Goal: Information Seeking & Learning: Stay updated

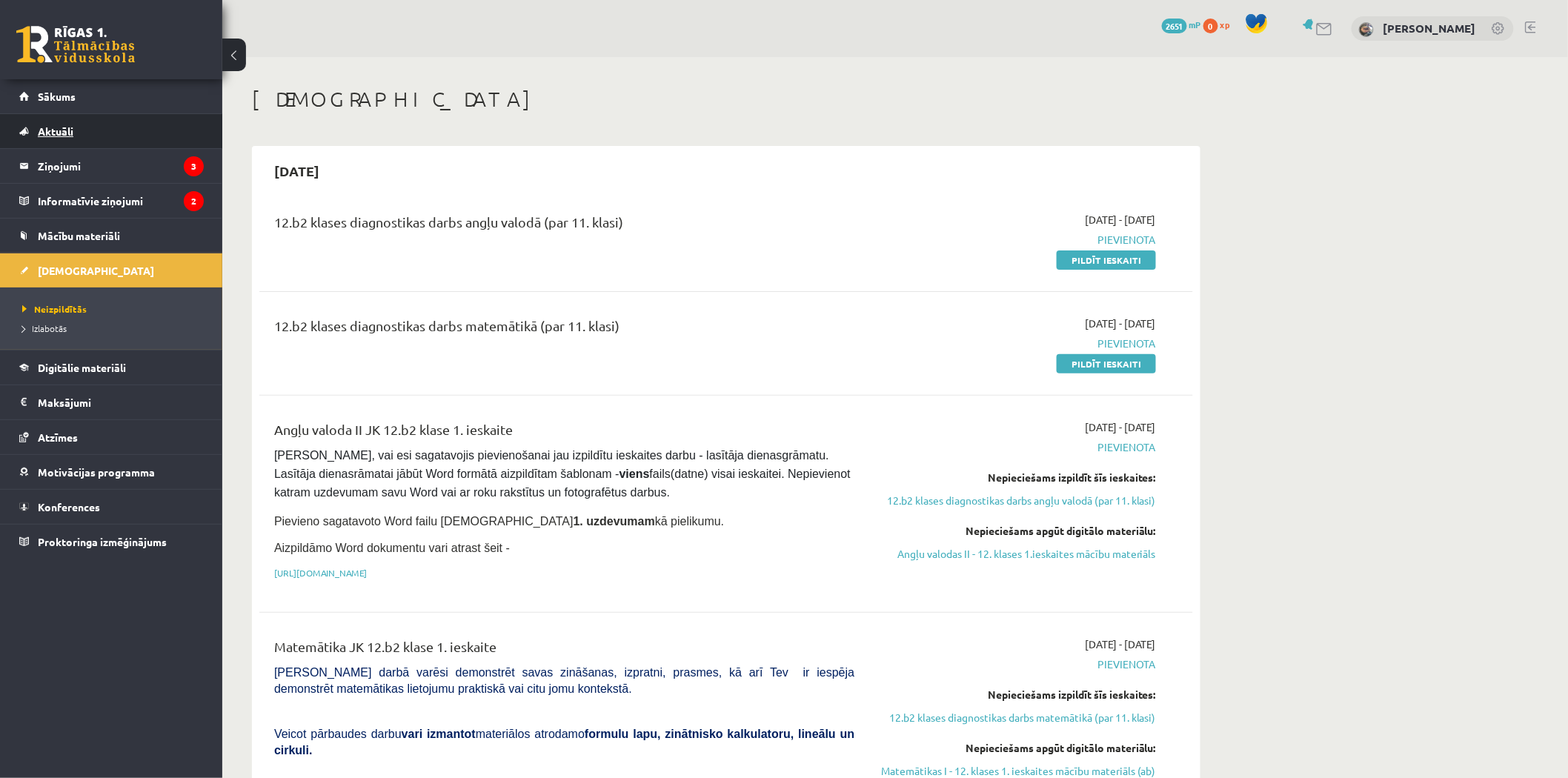
click at [127, 129] on link "Aktuāli" at bounding box center [111, 130] width 184 height 34
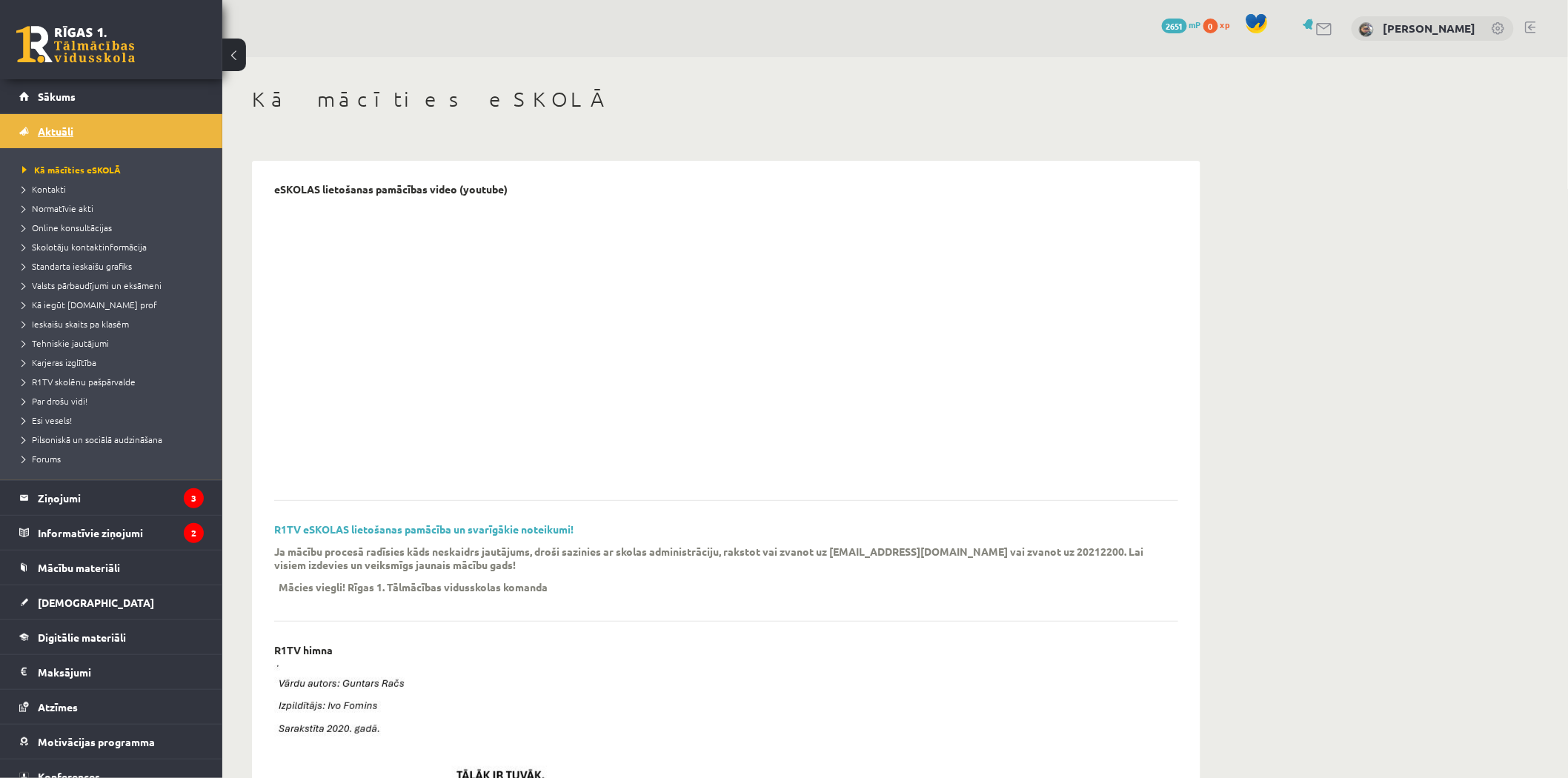
click at [117, 139] on link "Aktuāli" at bounding box center [111, 130] width 184 height 34
click at [117, 497] on legend "Ziņojumi 3" at bounding box center [120, 497] width 166 height 34
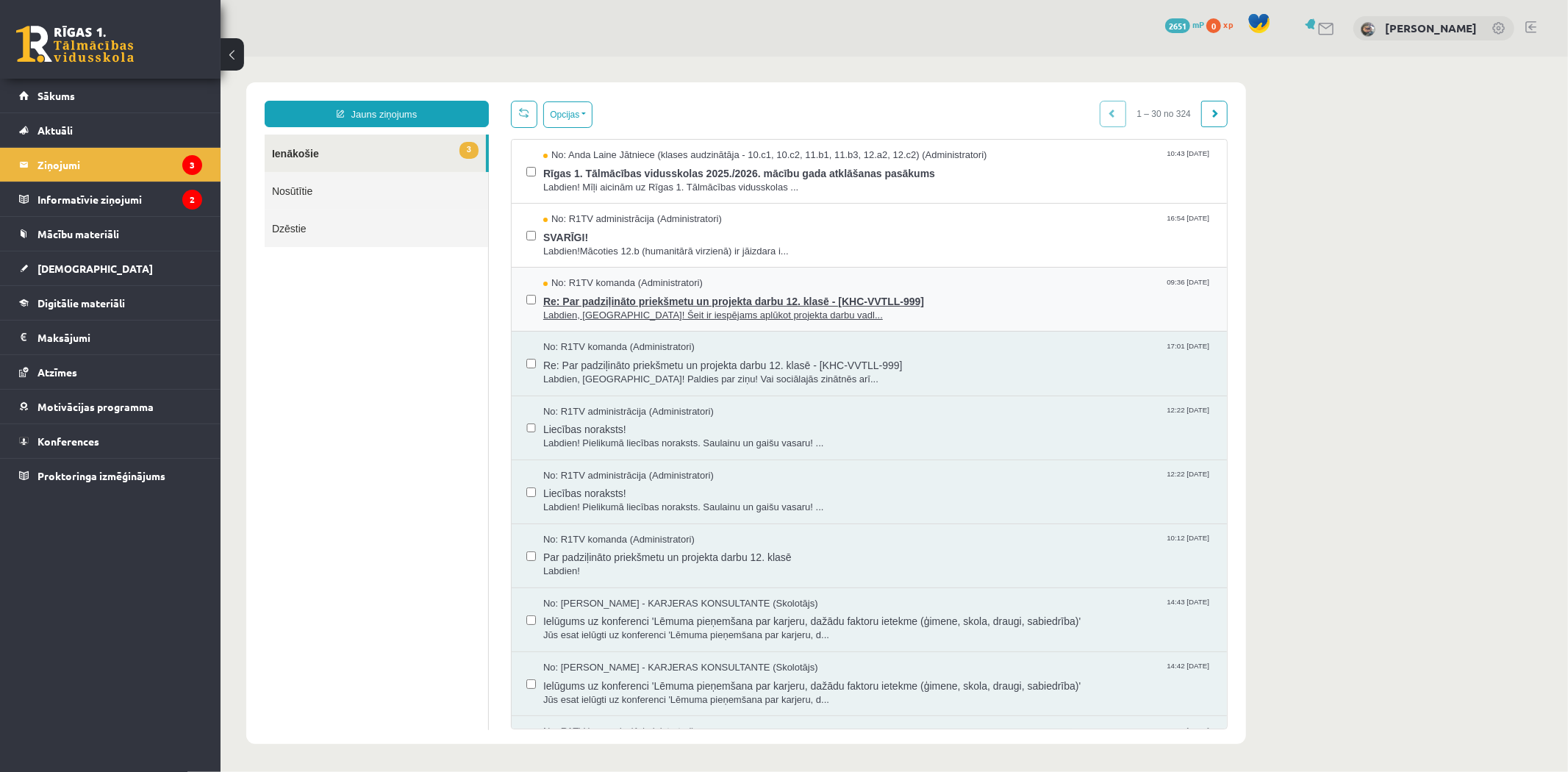
click at [728, 291] on span "Re: Par padziļināto priekšmetu un projekta darbu 12. klasē - [KHC-VVTLL-999]" at bounding box center [877, 299] width 669 height 18
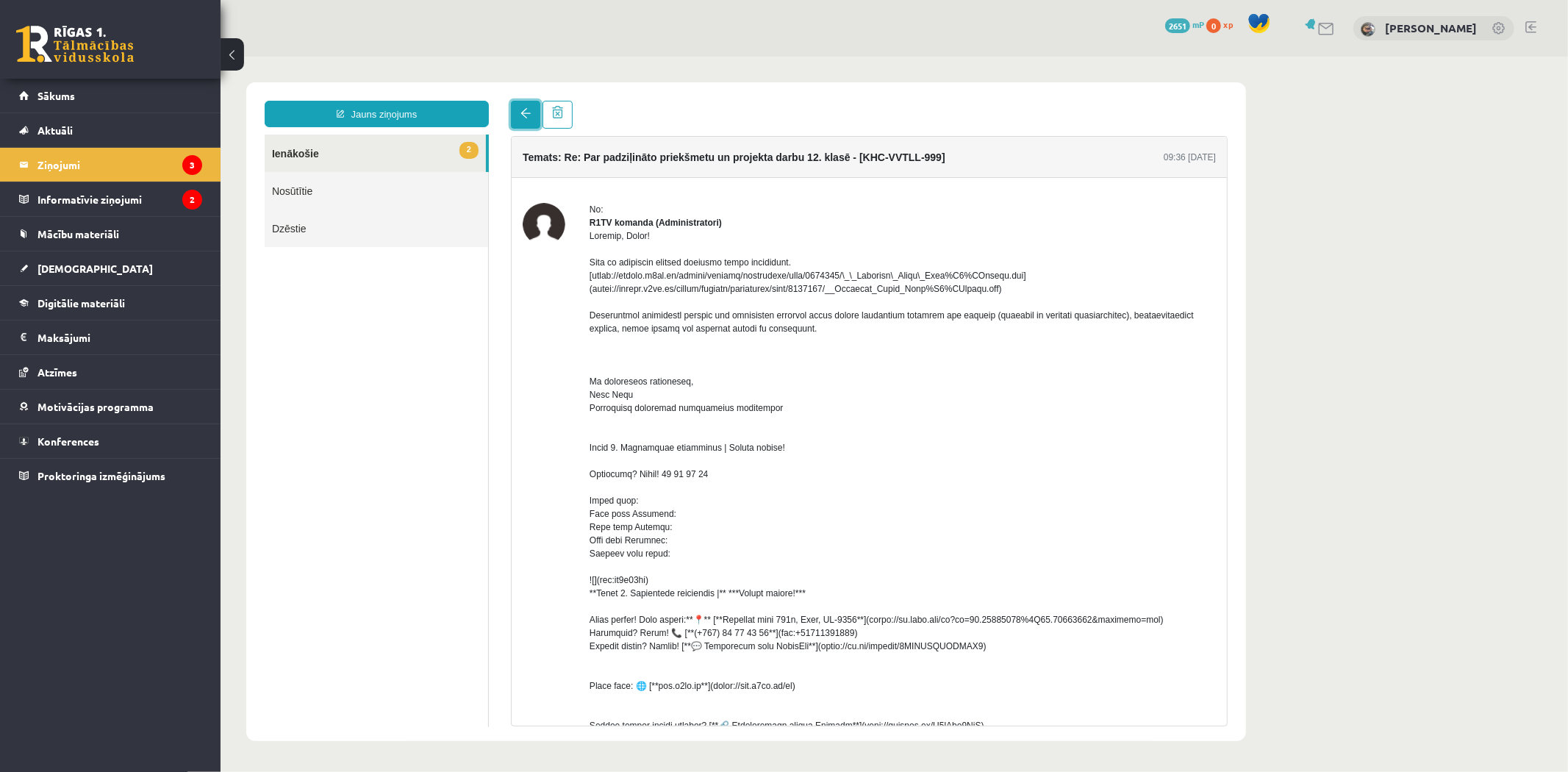
click at [527, 113] on span at bounding box center [524, 112] width 10 height 10
click at [424, 147] on link "2 Ienākošie" at bounding box center [374, 152] width 221 height 37
click at [94, 201] on legend "Informatīvie ziņojumi 2" at bounding box center [119, 198] width 165 height 34
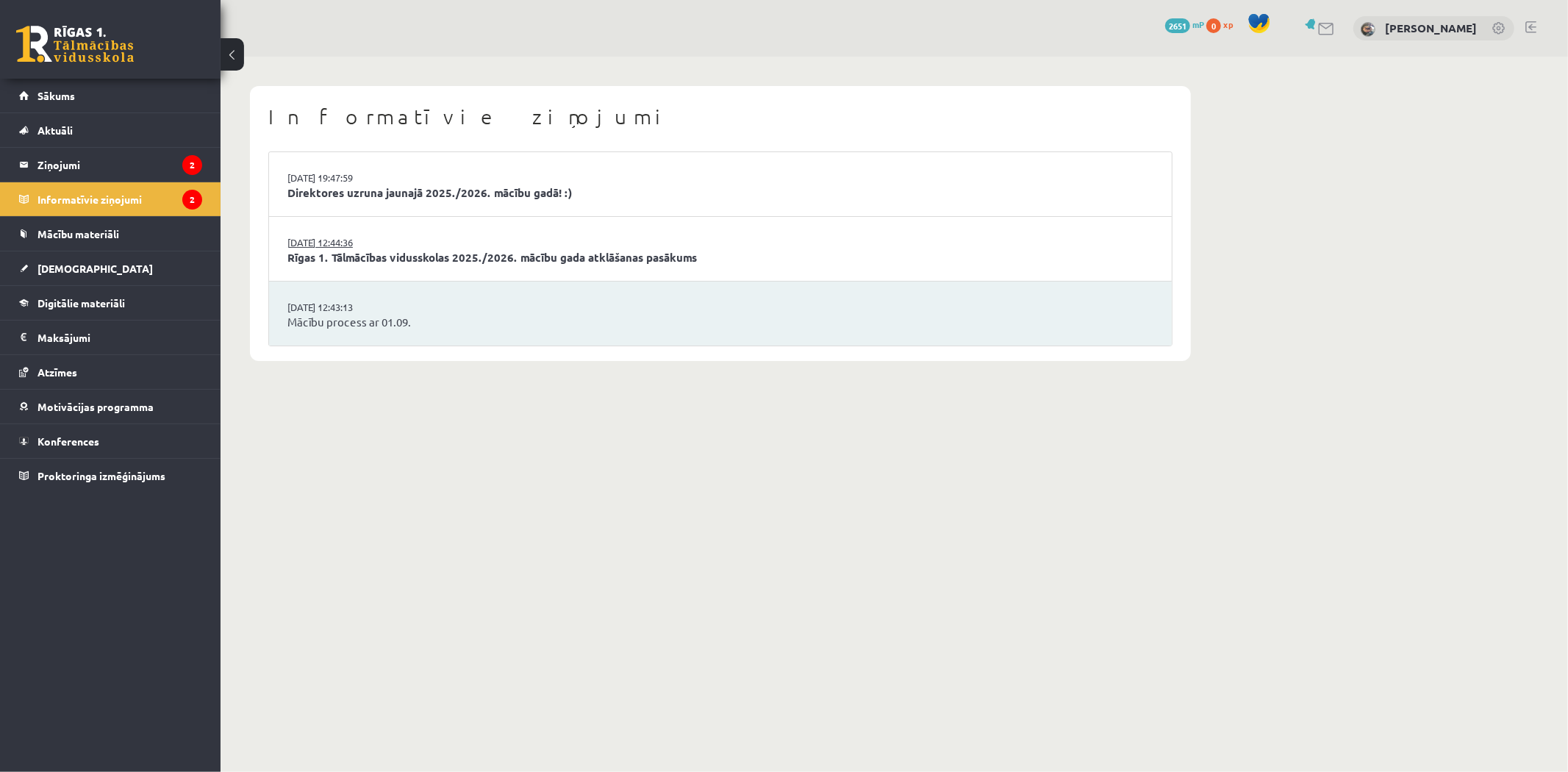
click at [354, 235] on link "29.08.2025 12:44:36" at bounding box center [342, 242] width 110 height 15
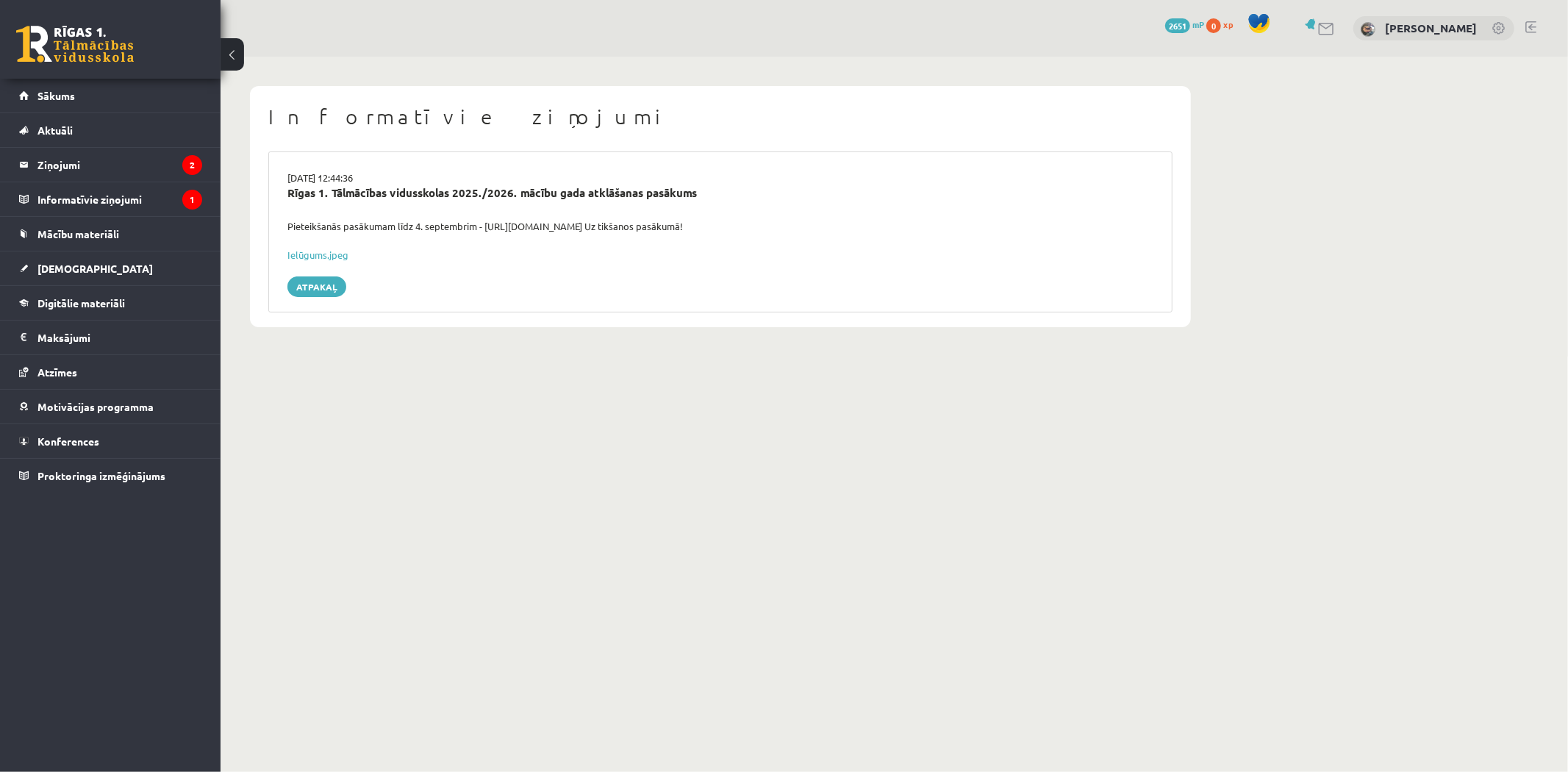
click at [239, 53] on button at bounding box center [232, 55] width 24 height 33
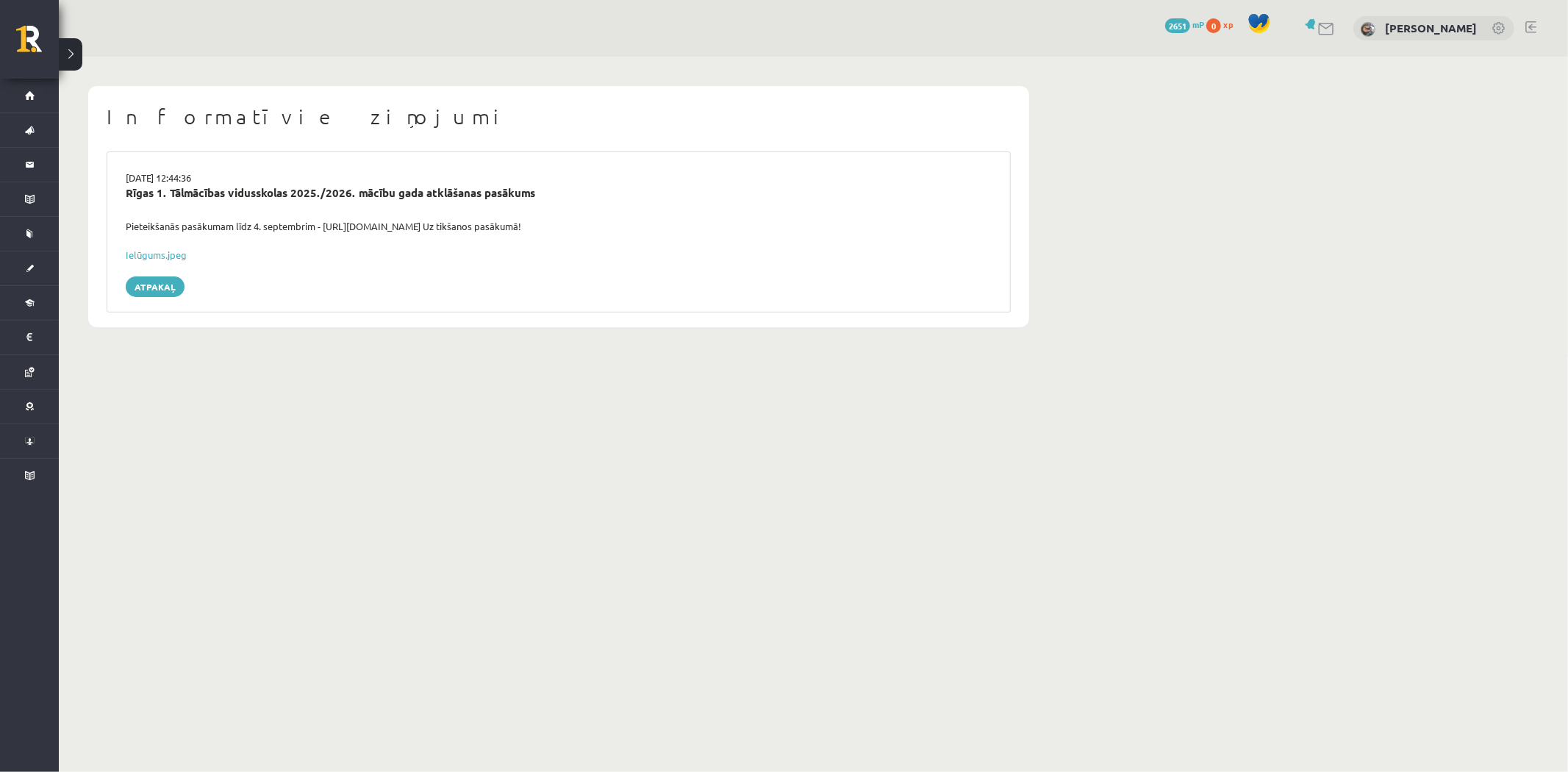
click at [79, 62] on button at bounding box center [71, 55] width 24 height 33
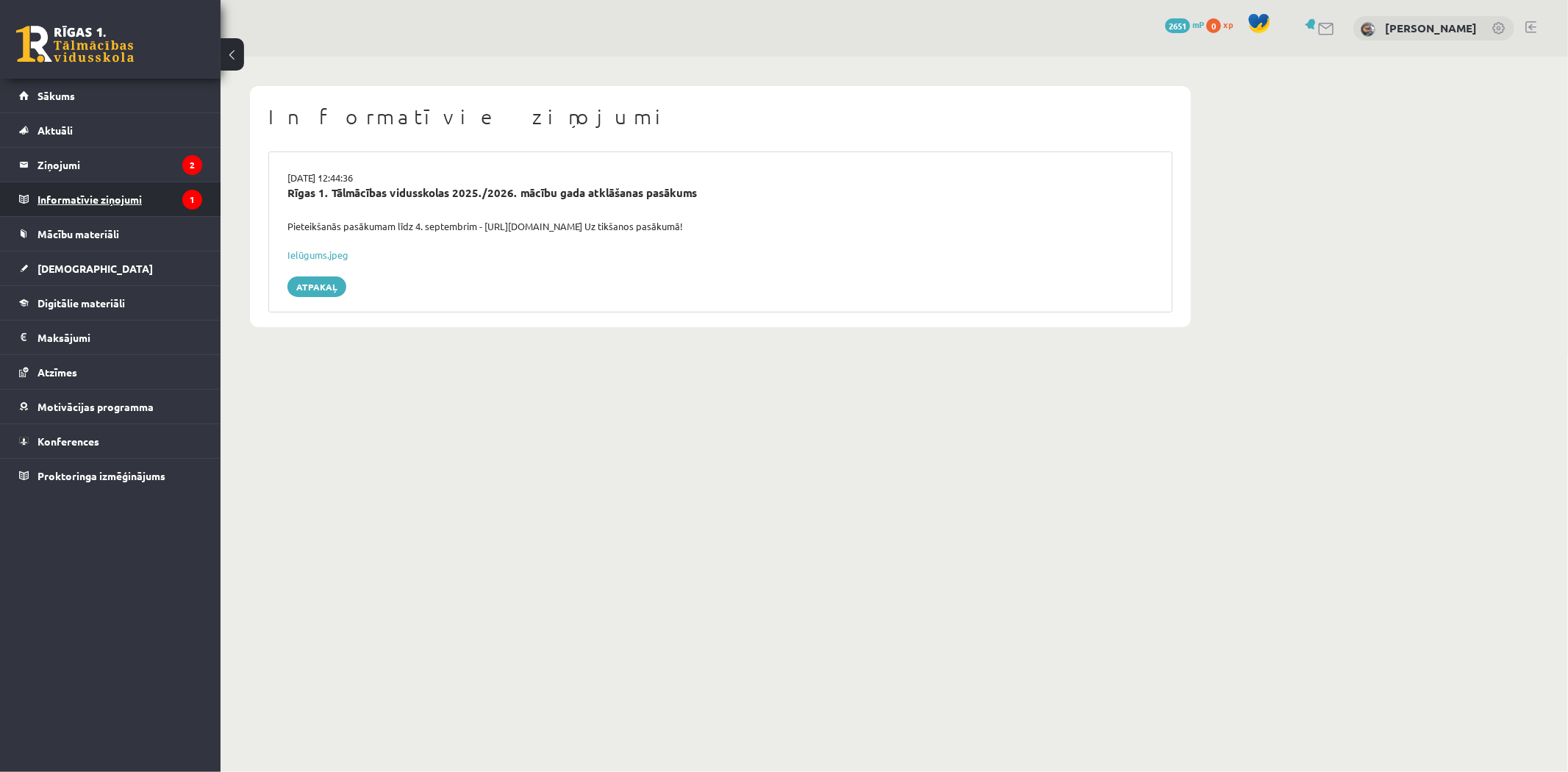
click at [120, 188] on legend "Informatīvie ziņojumi 1" at bounding box center [119, 198] width 165 height 34
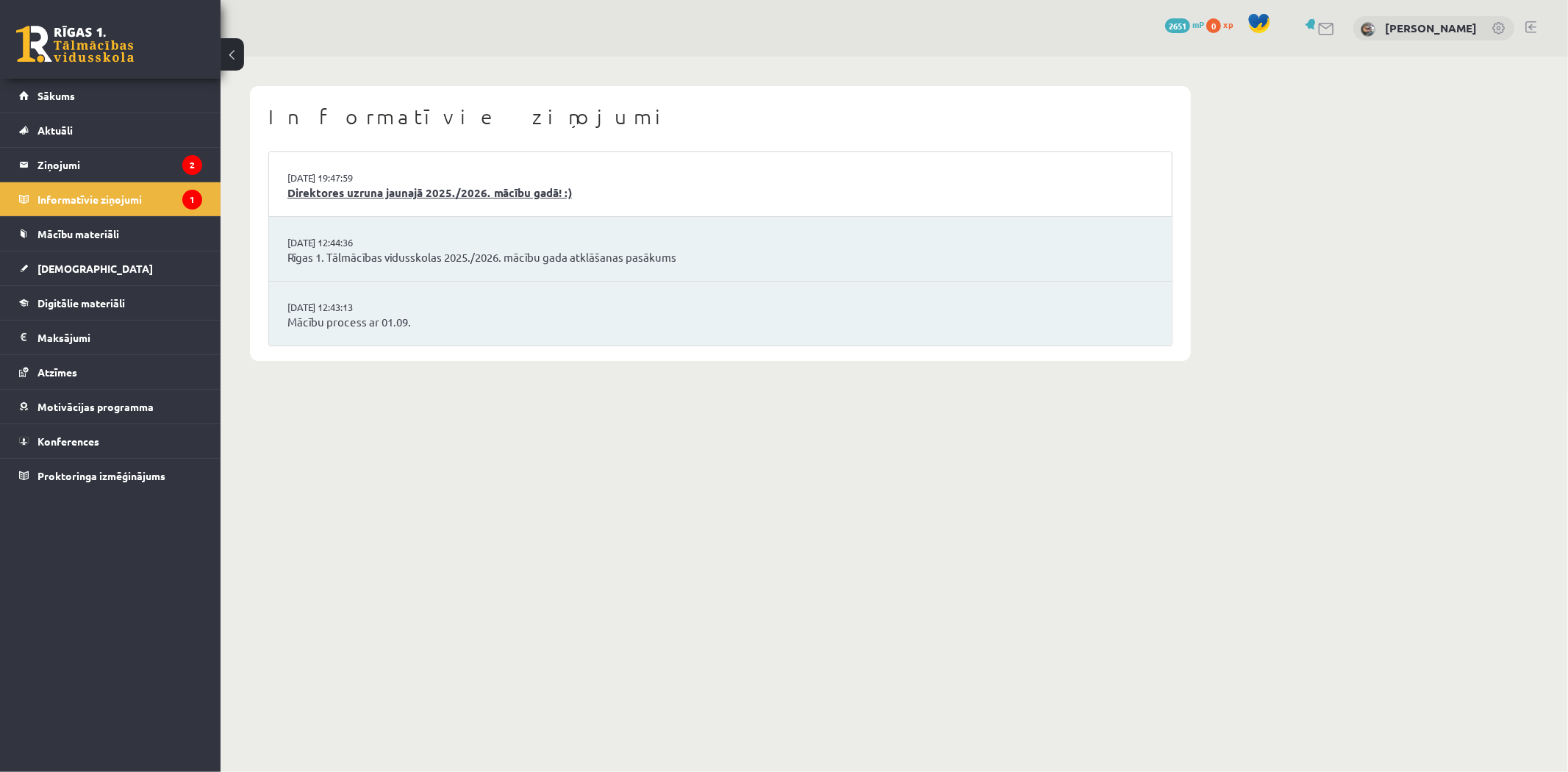
click at [307, 198] on link "Direktores uzruna jaunajā 2025./2026. mācību gadā! :)" at bounding box center [720, 193] width 866 height 17
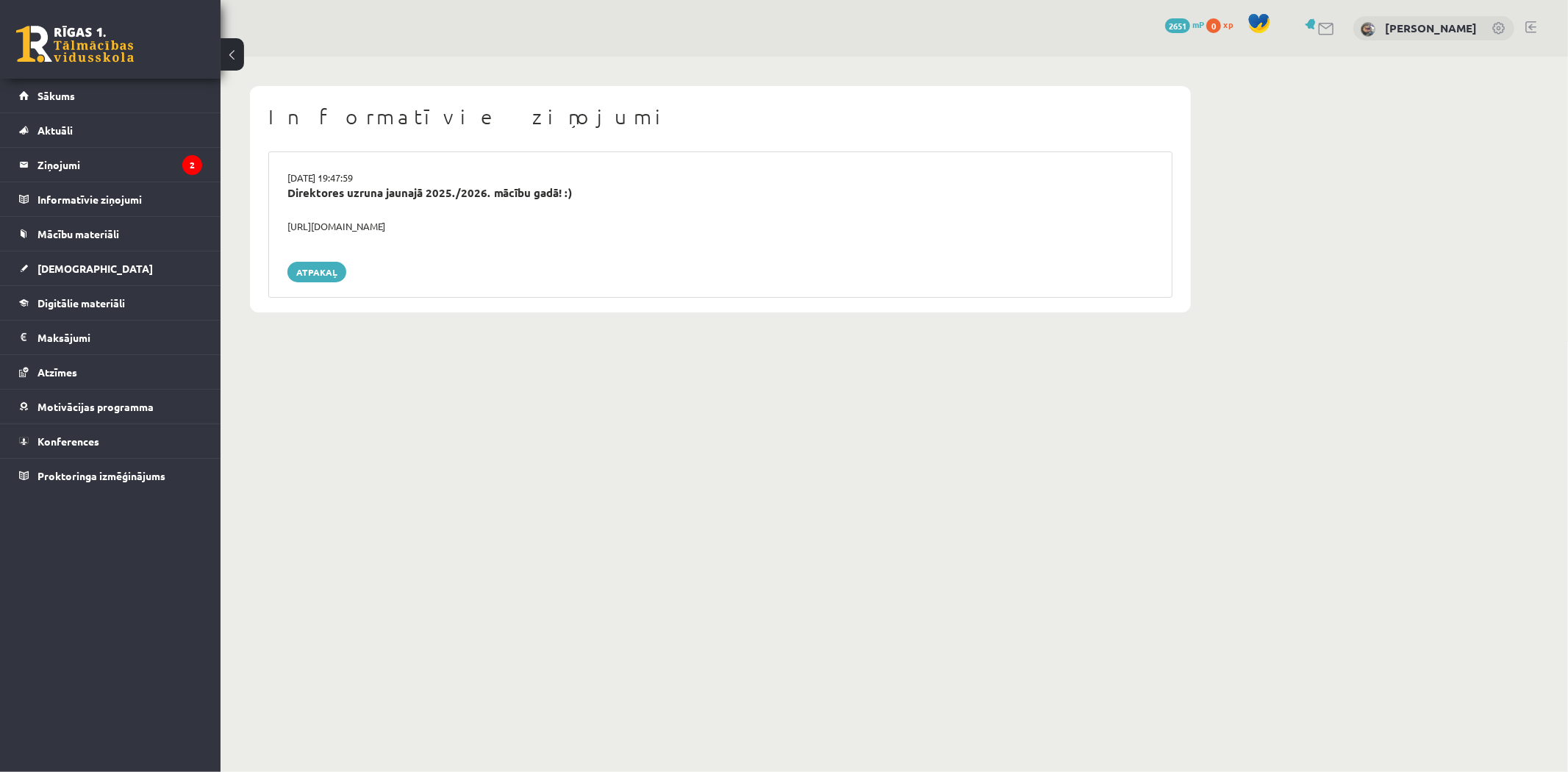
click at [346, 272] on div "Atpakaļ" at bounding box center [720, 271] width 866 height 21
click at [340, 269] on link "Atpakaļ" at bounding box center [317, 271] width 59 height 21
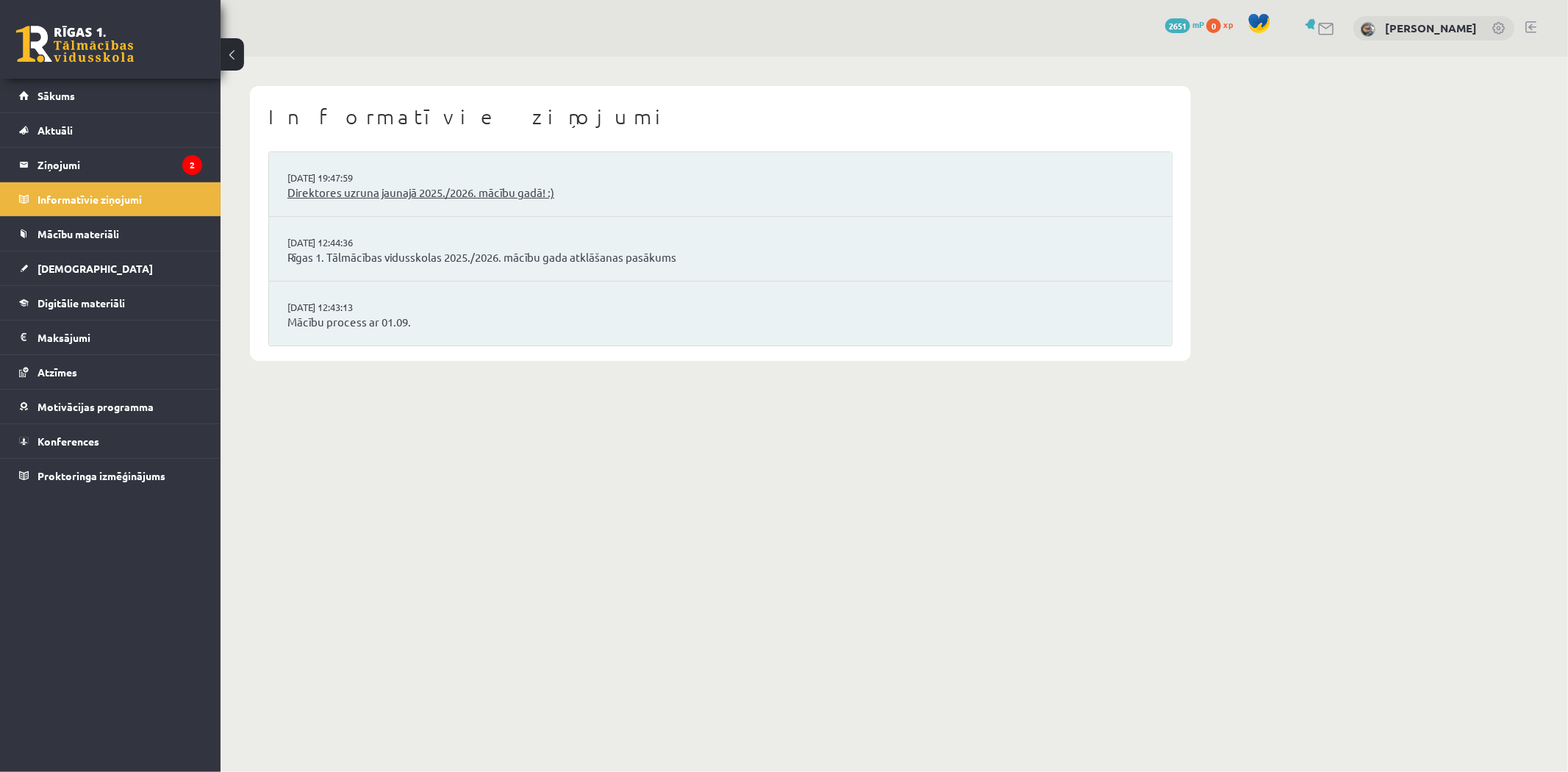
click at [333, 195] on link "Direktores uzruna jaunajā 2025./2026. mācību gadā! :)" at bounding box center [720, 193] width 866 height 17
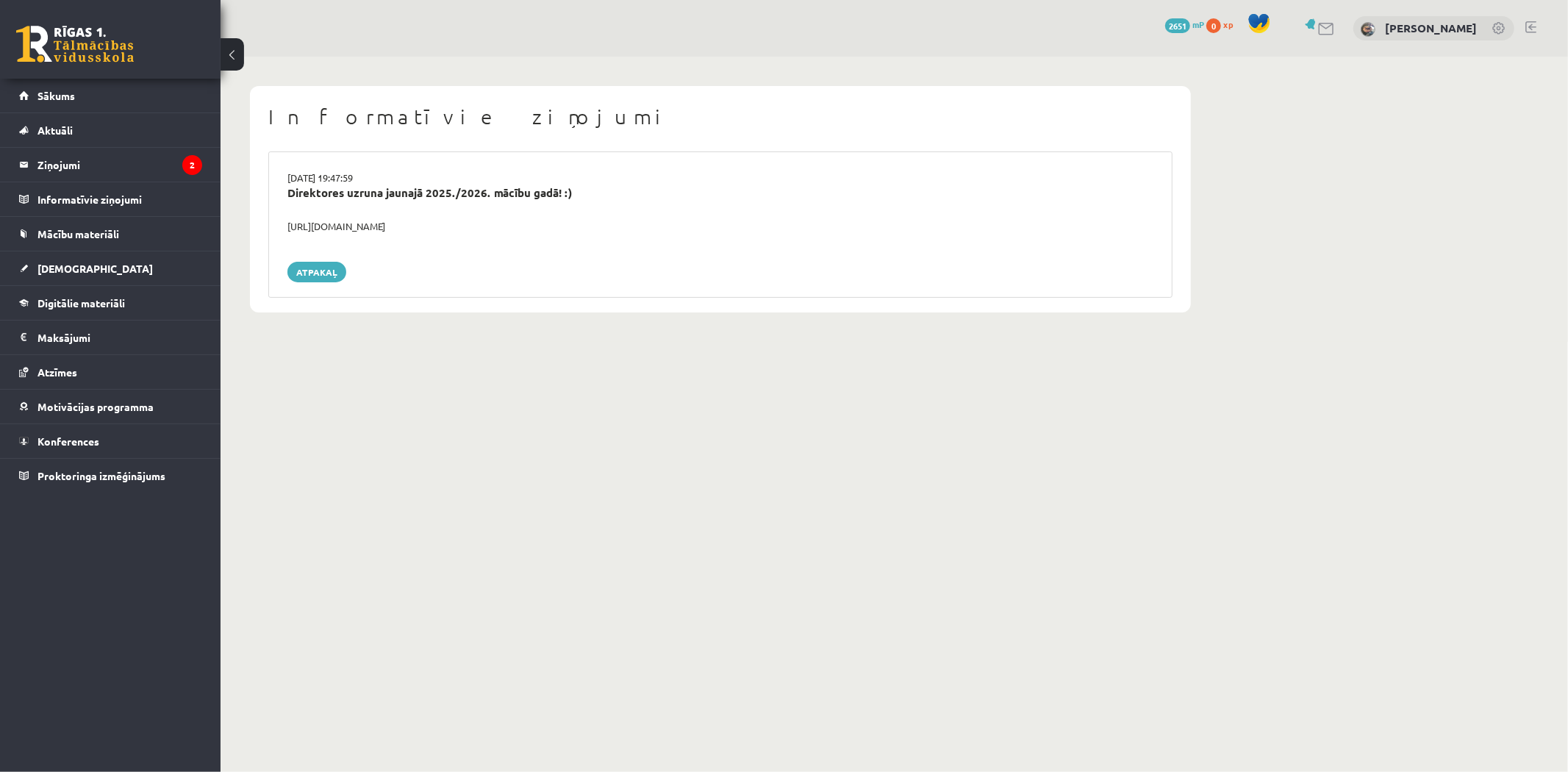
click at [346, 230] on div "https://youtube.com/shorts/lM8RsWyzCn4" at bounding box center [720, 227] width 888 height 15
drag, startPoint x: 289, startPoint y: 223, endPoint x: 490, endPoint y: 230, distance: 201.1
click at [490, 230] on div "https://youtube.com/shorts/lM8RsWyzCn4" at bounding box center [720, 227] width 888 height 15
click at [247, 56] on div "Informatīvie ziņojumi 29.08.2025 19:47:59 Direktores uzruna jaunajā 2025./2026.…" at bounding box center [720, 198] width 1000 height 285
click at [129, 165] on legend "Ziņojumi 2" at bounding box center [119, 164] width 165 height 34
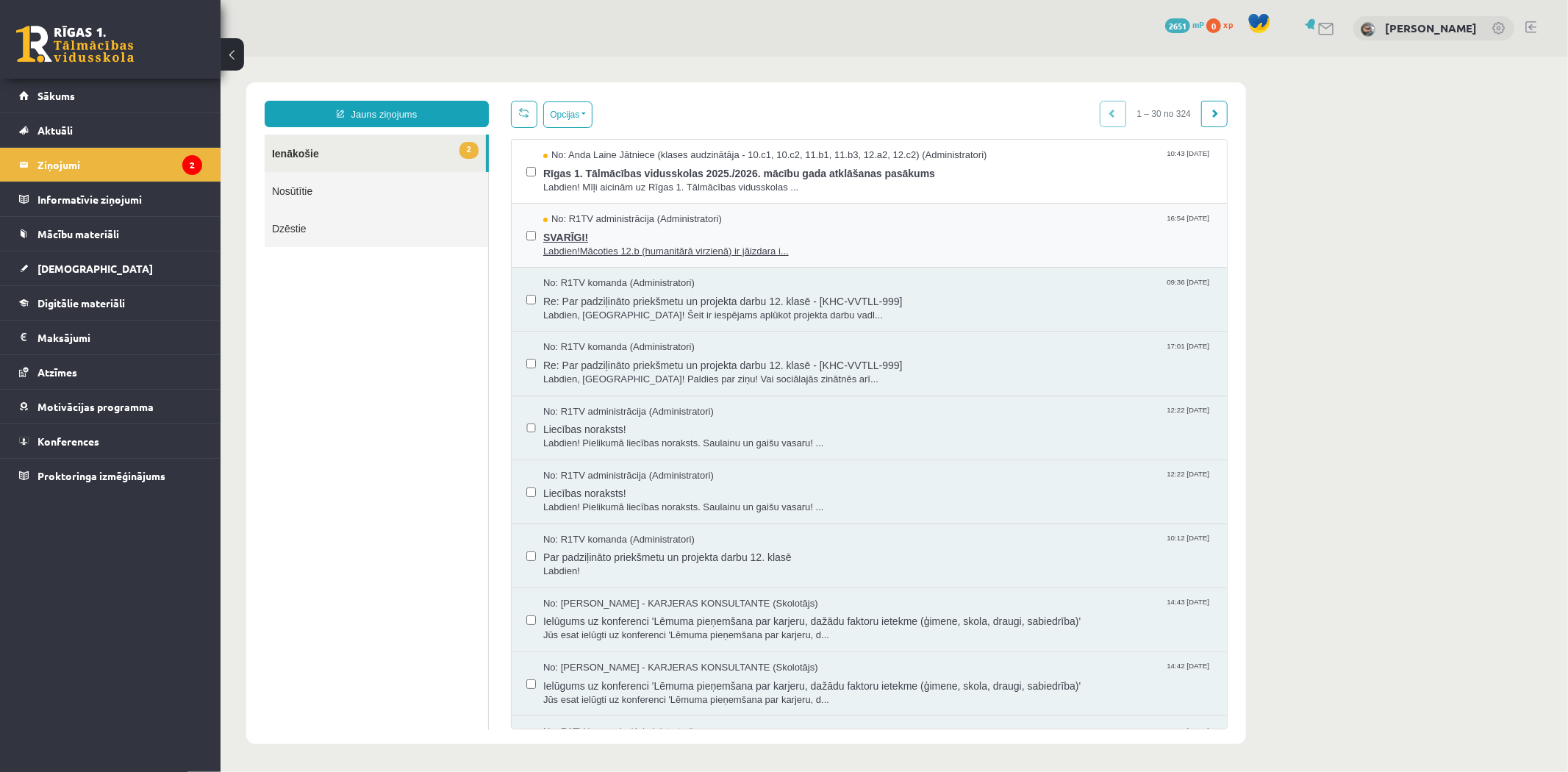
click at [711, 217] on span "No: R1TV administrācija (Administratori)" at bounding box center [632, 218] width 178 height 14
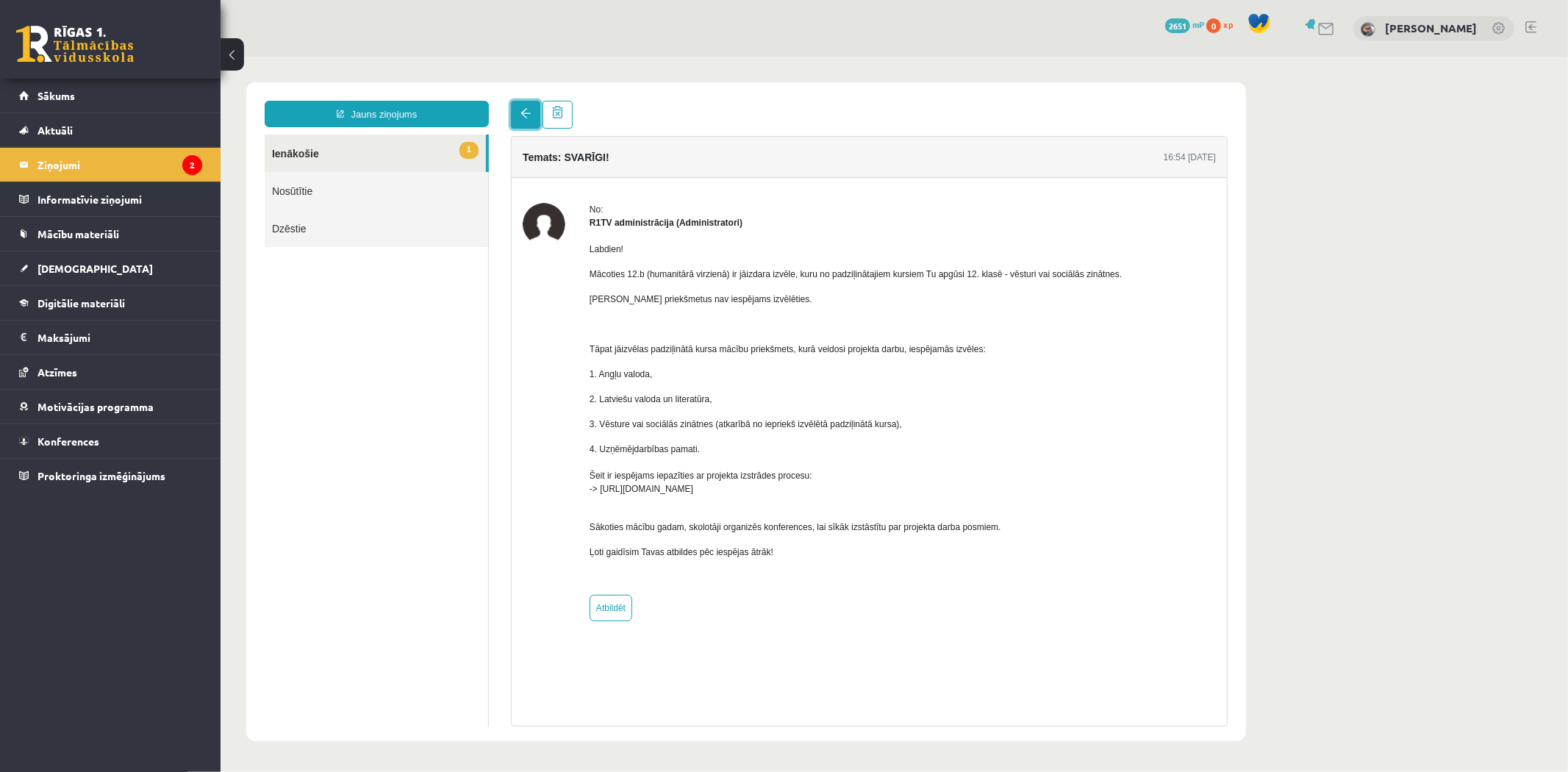
click at [529, 108] on span at bounding box center [524, 112] width 10 height 10
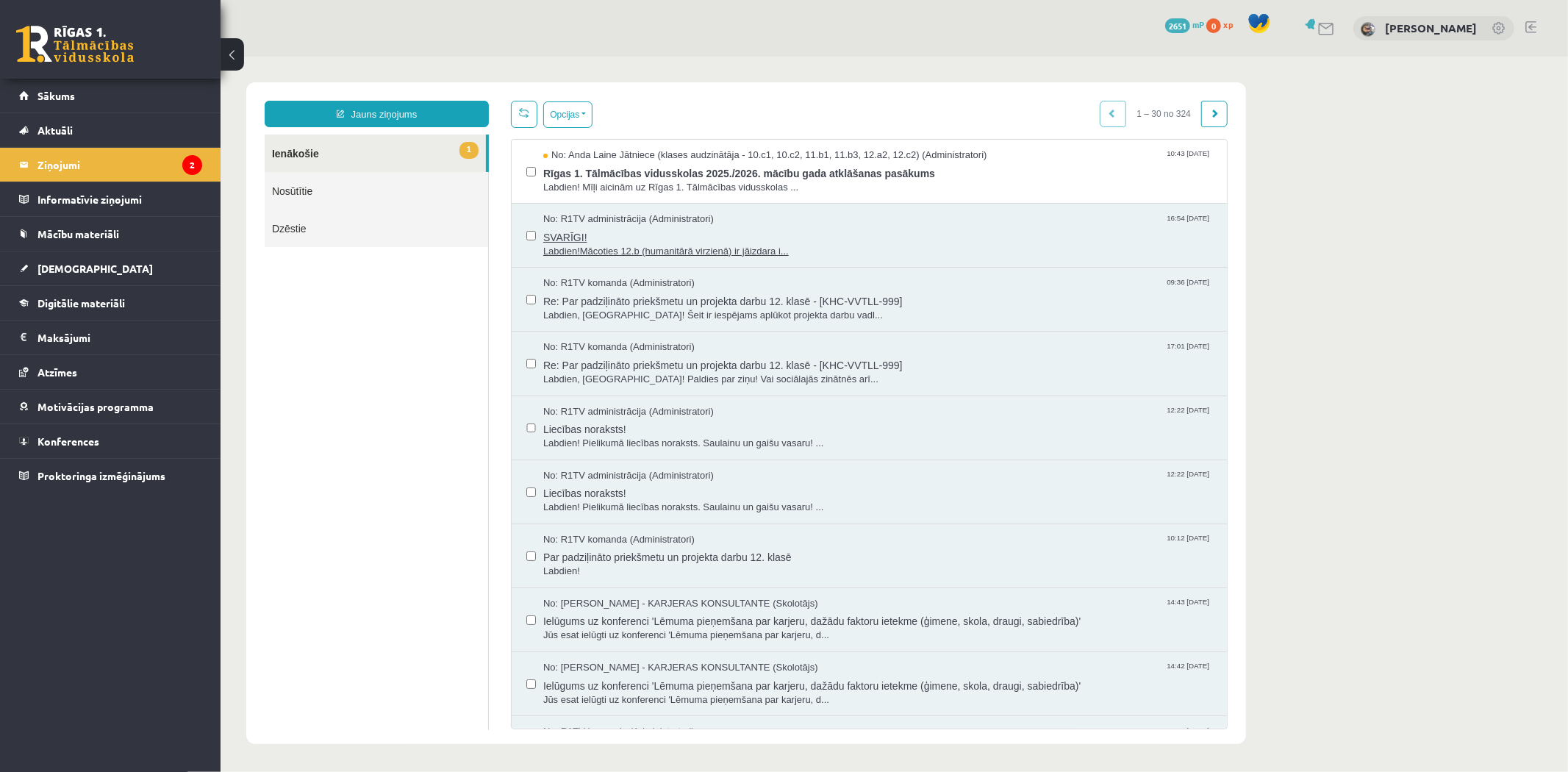
click at [714, 239] on span "SVARĪGI!" at bounding box center [877, 235] width 669 height 18
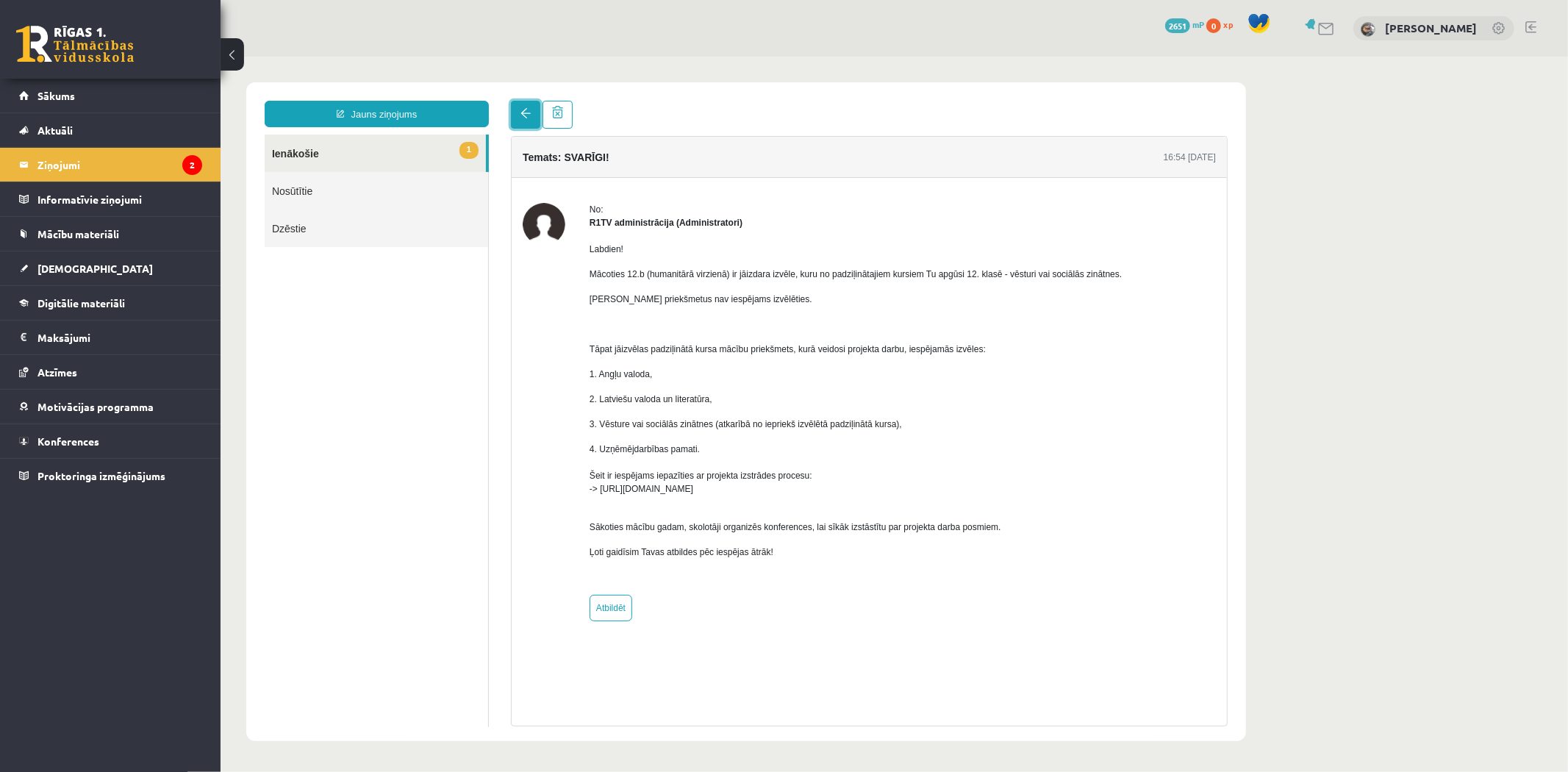
click at [524, 118] on link at bounding box center [524, 114] width 29 height 28
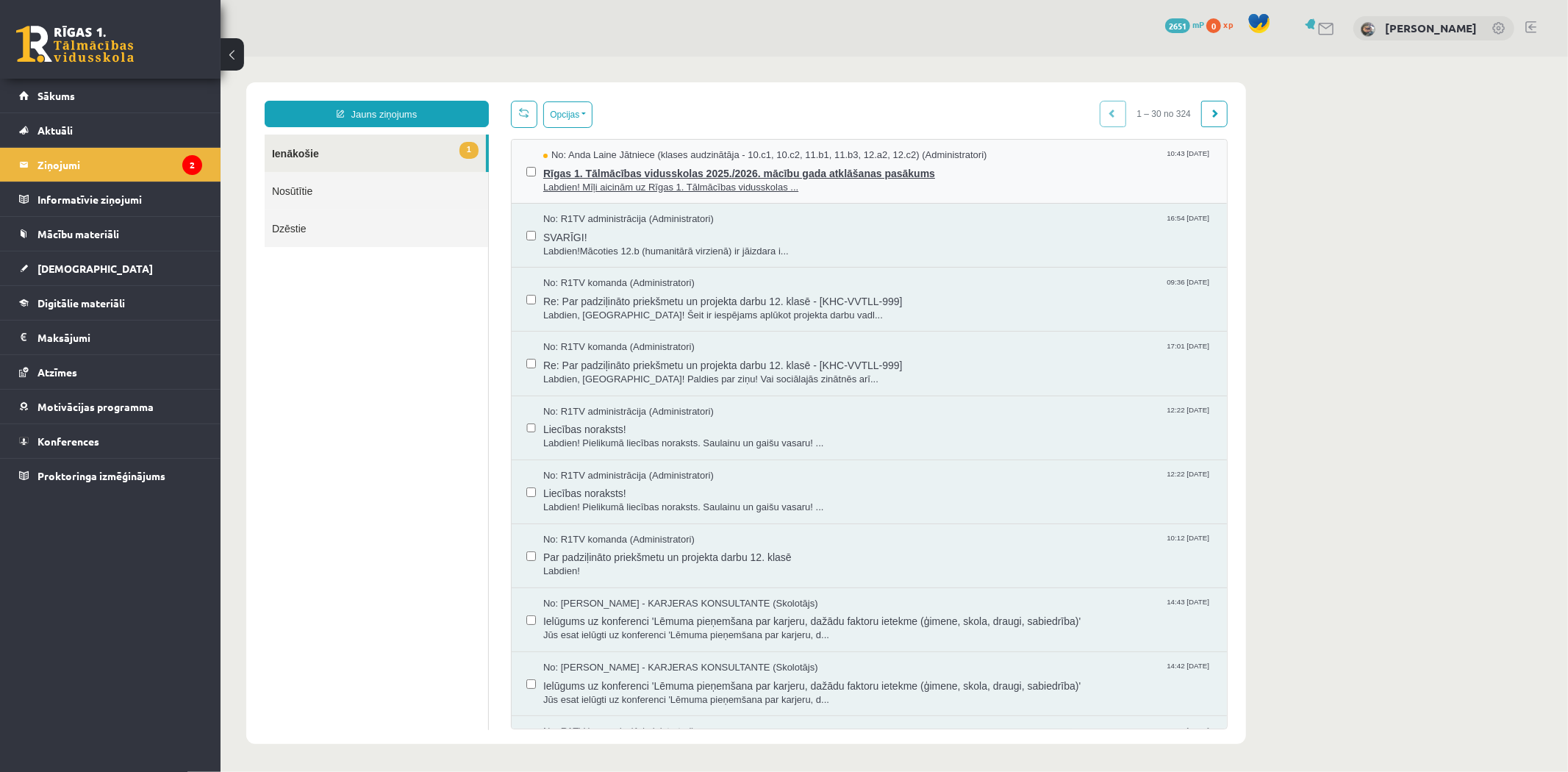
click at [605, 176] on span "Rīgas 1. Tālmācības vidusskolas 2025./2026. mācību gada atklāšanas pasākums" at bounding box center [877, 171] width 669 height 18
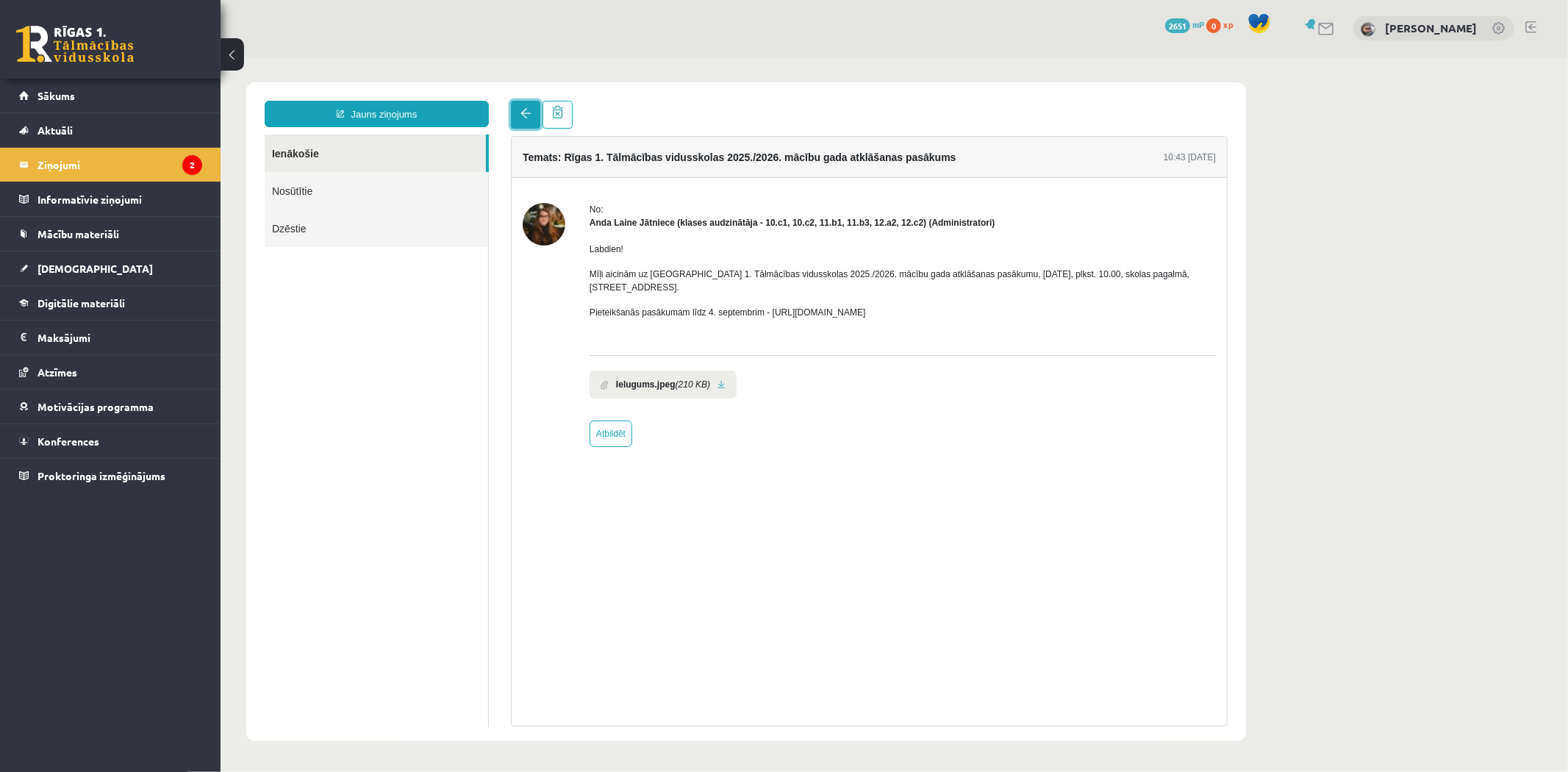
click at [515, 116] on link at bounding box center [524, 114] width 29 height 28
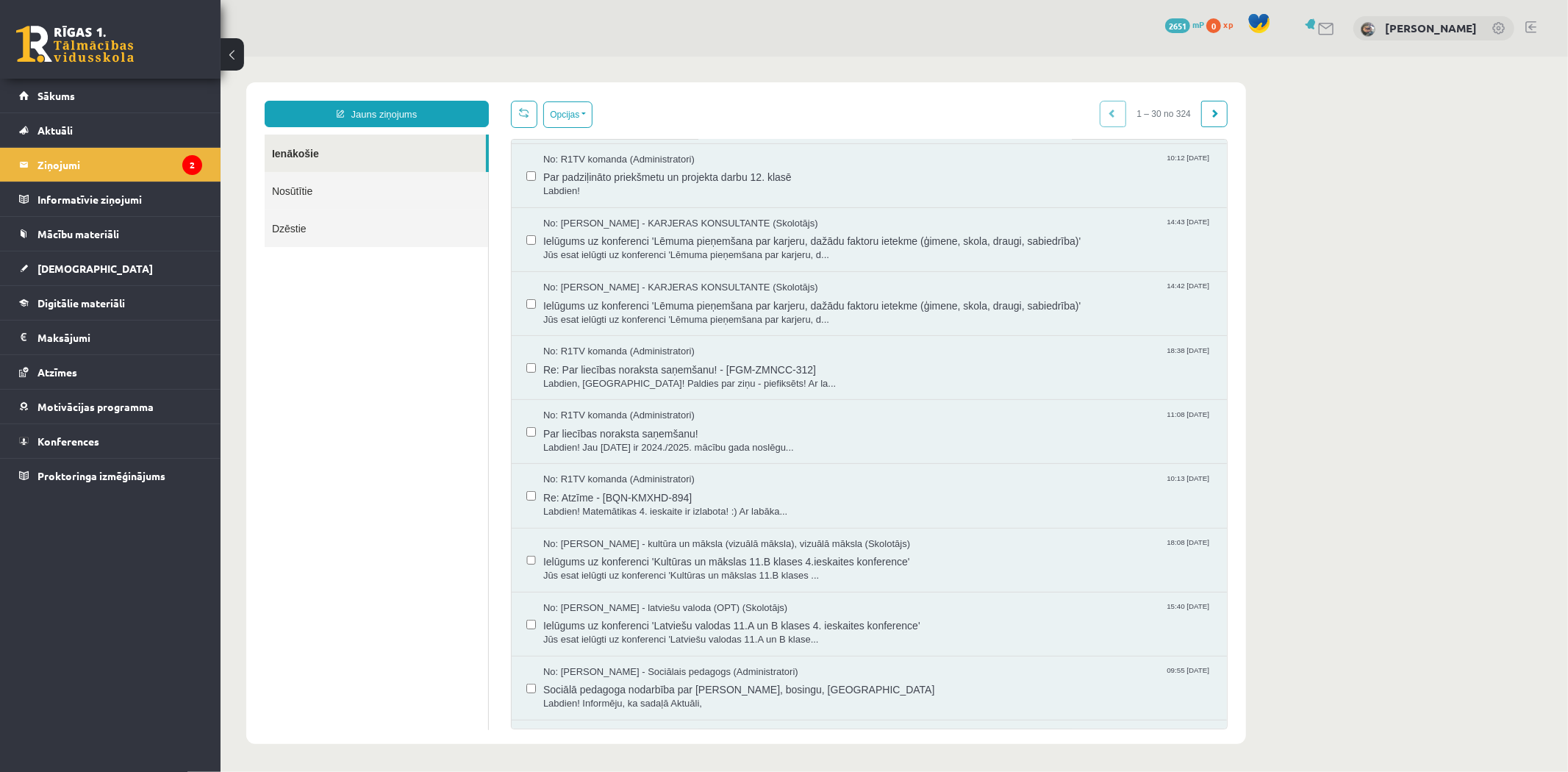
scroll to position [327, 0]
